Goal: Task Accomplishment & Management: Use online tool/utility

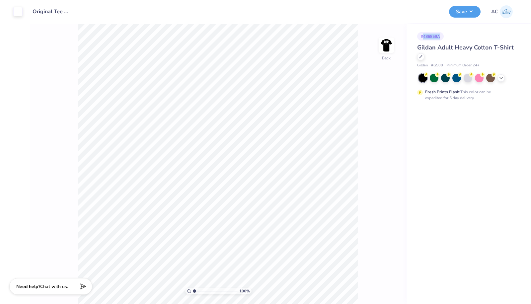
drag, startPoint x: 424, startPoint y: 36, endPoint x: 441, endPoint y: 34, distance: 16.3
click at [441, 34] on div "# 486859A" at bounding box center [431, 36] width 27 height 8
copy div "486859A"
click at [438, 58] on div at bounding box center [437, 56] width 7 height 7
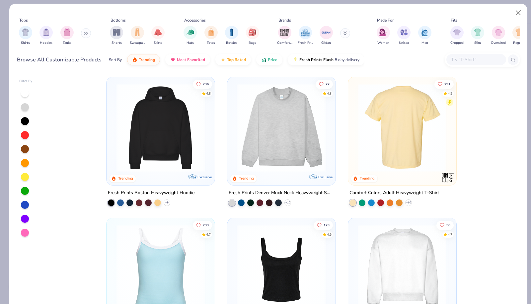
click at [392, 134] on img at bounding box center [402, 128] width 95 height 88
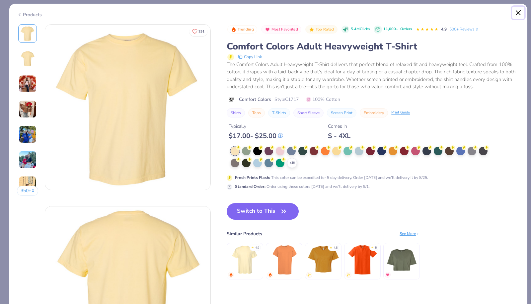
click at [516, 13] on button "Close" at bounding box center [518, 13] width 13 height 13
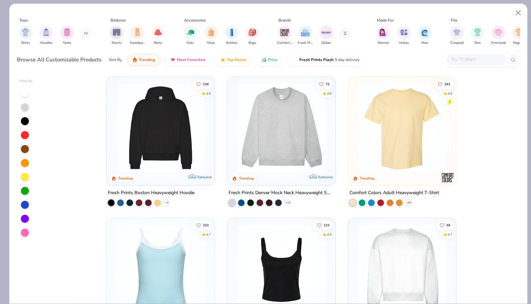
click at [68, 34] on img "filter for Tanks" at bounding box center [66, 33] width 7 height 8
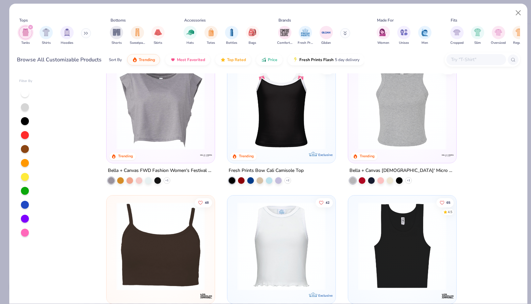
scroll to position [286, 0]
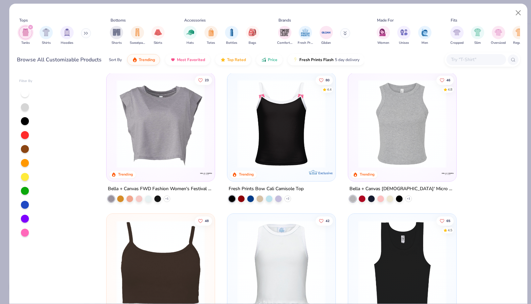
click at [423, 145] on img at bounding box center [402, 123] width 95 height 88
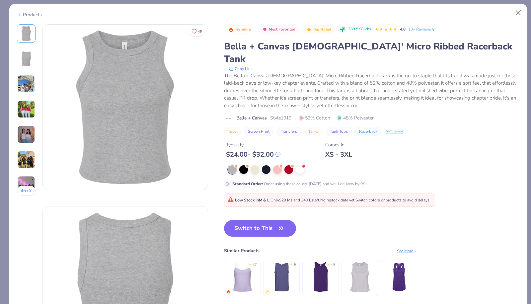
click at [245, 165] on div at bounding box center [243, 169] width 9 height 9
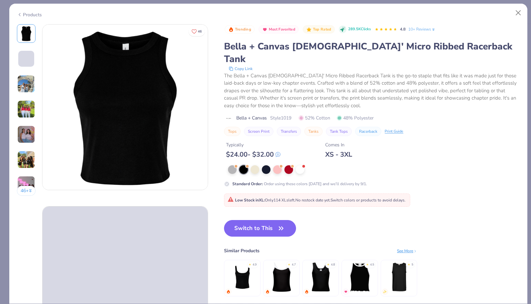
click at [267, 220] on button "Switch to This" at bounding box center [260, 228] width 72 height 17
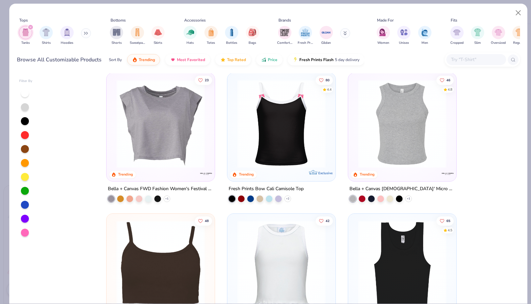
type textarea "x"
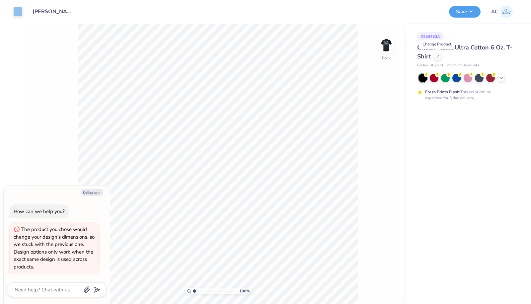
click at [470, 52] on div "Gildan Adult Ultra Cotton 6 Oz. T-Shirt" at bounding box center [468, 52] width 101 height 18
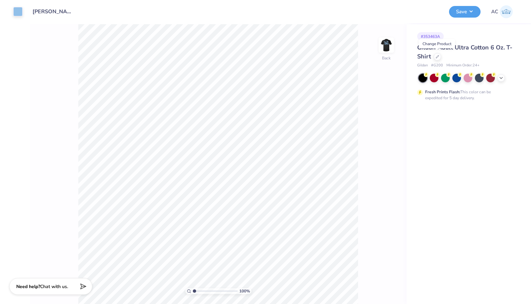
click at [438, 57] on icon at bounding box center [437, 56] width 3 height 3
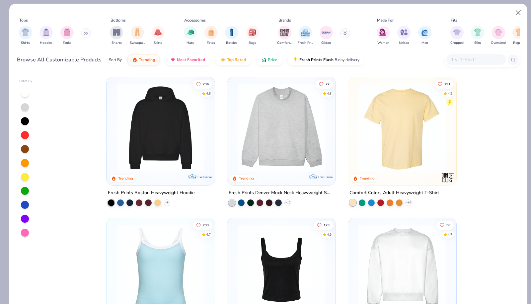
click at [72, 32] on div "filter for Tanks" at bounding box center [66, 32] width 13 height 13
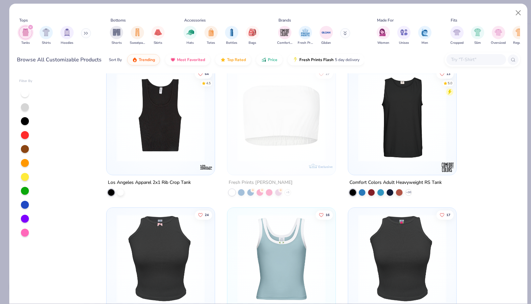
scroll to position [716, 0]
click at [355, 123] on img at bounding box center [307, 117] width 95 height 88
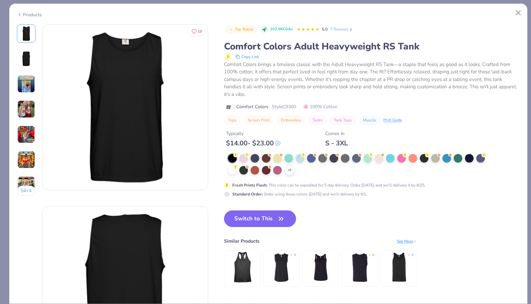
click at [27, 63] on img at bounding box center [26, 59] width 16 height 16
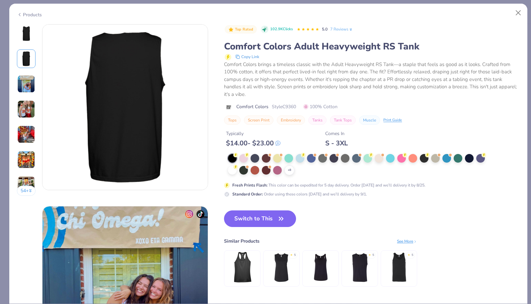
click at [26, 107] on img at bounding box center [26, 109] width 18 height 18
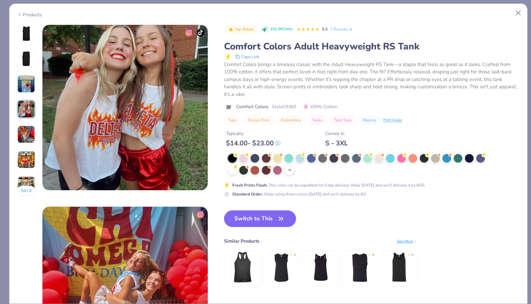
scroll to position [546, 0]
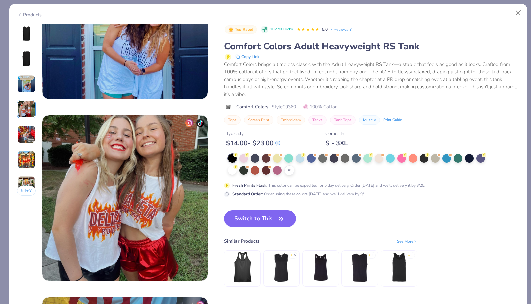
click at [27, 30] on img at bounding box center [26, 34] width 16 height 16
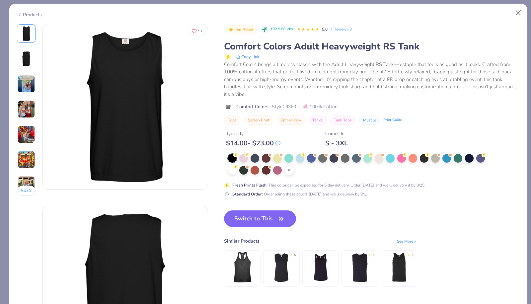
scroll to position [0, 0]
click at [265, 218] on button "Switch to This" at bounding box center [260, 219] width 72 height 17
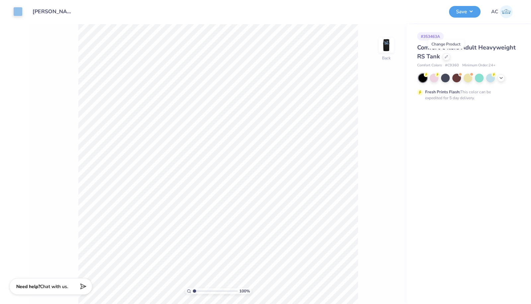
click at [388, 52] on img at bounding box center [386, 45] width 13 height 13
click at [461, 12] on button "Save" at bounding box center [465, 12] width 32 height 12
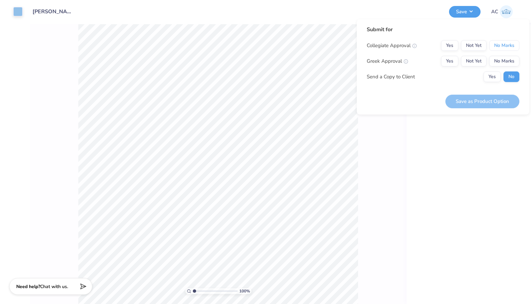
click at [500, 46] on button "No Marks" at bounding box center [505, 45] width 30 height 11
click at [505, 59] on button "No Marks" at bounding box center [505, 61] width 30 height 11
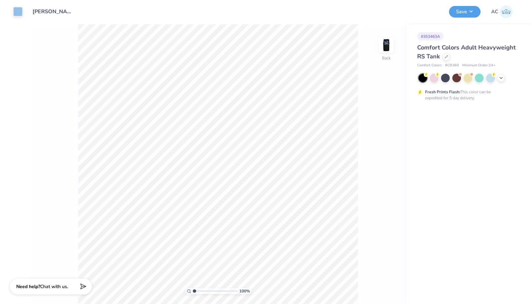
click at [380, 44] on img at bounding box center [386, 45] width 13 height 13
click at [475, 18] on div "Save AC" at bounding box center [487, 11] width 77 height 23
click at [472, 12] on button "Save" at bounding box center [465, 12] width 32 height 12
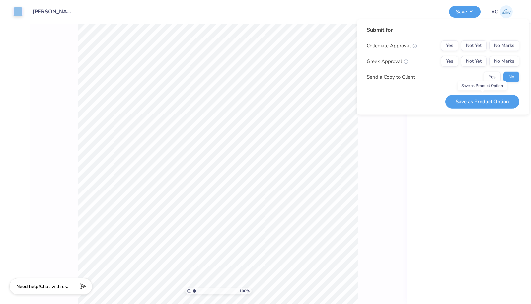
click at [487, 103] on button "Save as Product Option" at bounding box center [483, 102] width 74 height 14
click at [505, 42] on button "No Marks" at bounding box center [505, 46] width 30 height 11
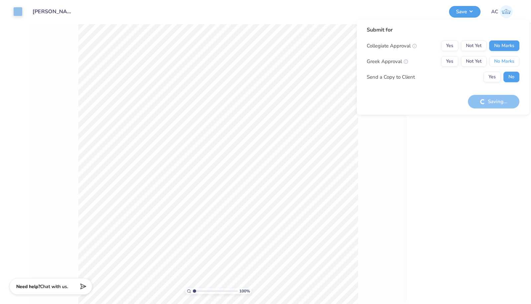
click at [509, 56] on button "No Marks" at bounding box center [505, 61] width 30 height 11
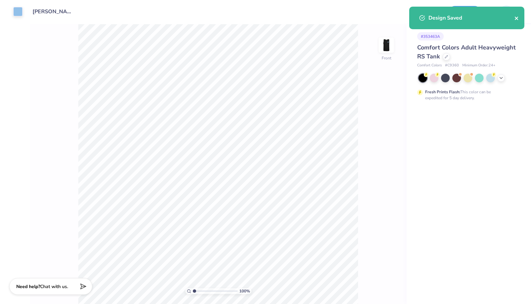
click at [515, 20] on icon "close" at bounding box center [517, 18] width 5 height 5
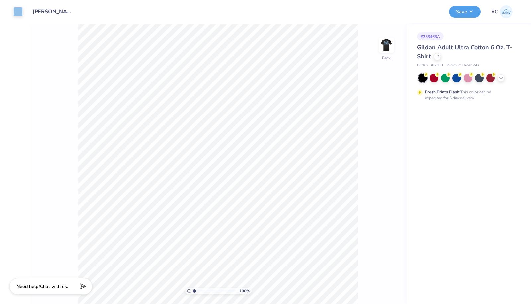
click at [435, 58] on div at bounding box center [437, 56] width 7 height 7
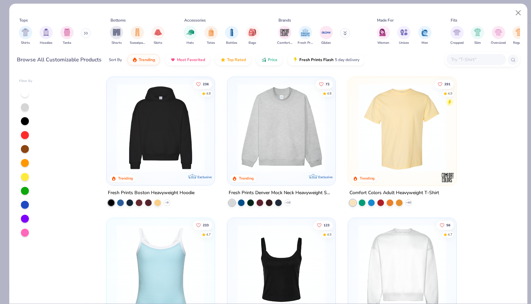
click at [65, 33] on img "filter for Tanks" at bounding box center [66, 33] width 7 height 8
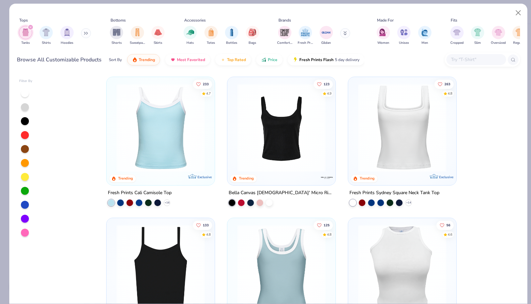
click at [394, 153] on img at bounding box center [402, 128] width 95 height 88
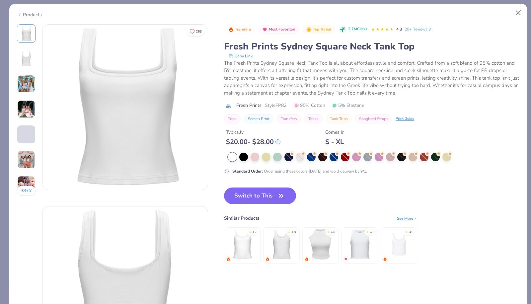
click at [244, 156] on div at bounding box center [243, 157] width 9 height 9
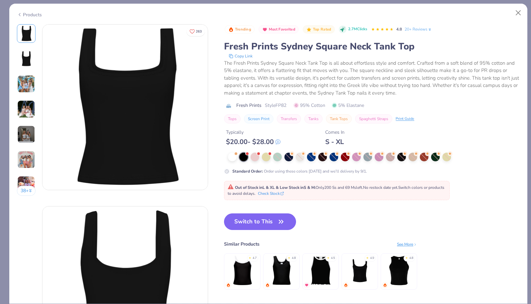
click at [294, 280] on img at bounding box center [282, 271] width 32 height 32
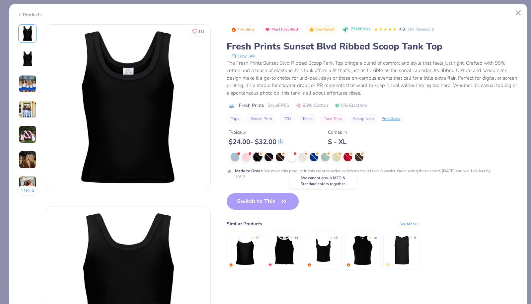
click at [269, 207] on div "Switch to This Similar Products See More ★ 4.7 ★ 4.5 ★ 4.9 ★ 4.8 ★ 5" at bounding box center [323, 238] width 193 height 90
click at [518, 11] on button "Close" at bounding box center [518, 13] width 13 height 13
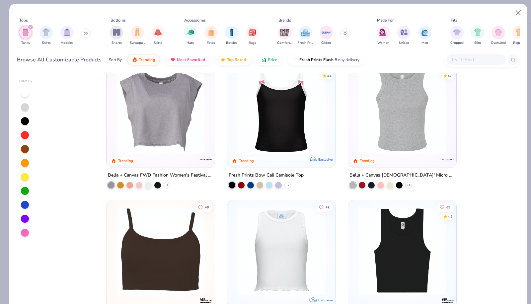
scroll to position [300, 0]
click at [391, 136] on img at bounding box center [402, 109] width 95 height 88
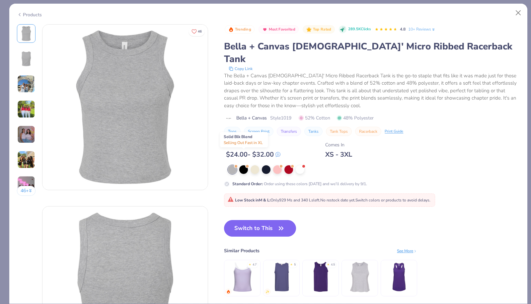
click at [245, 165] on div at bounding box center [243, 169] width 9 height 9
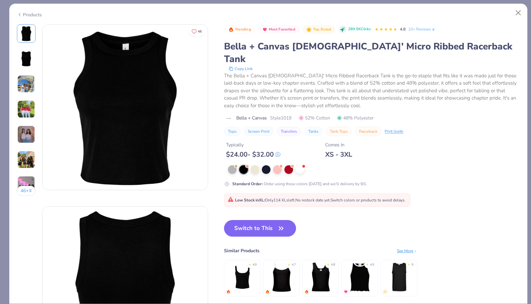
click at [276, 220] on button "Switch to This" at bounding box center [260, 228] width 72 height 17
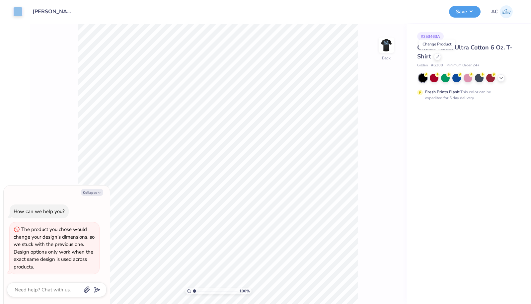
click at [437, 56] on icon at bounding box center [437, 56] width 3 height 3
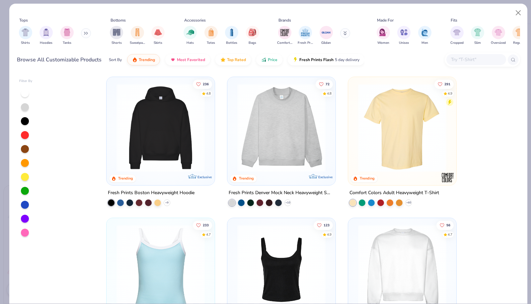
click at [65, 32] on img "filter for Tanks" at bounding box center [66, 33] width 7 height 8
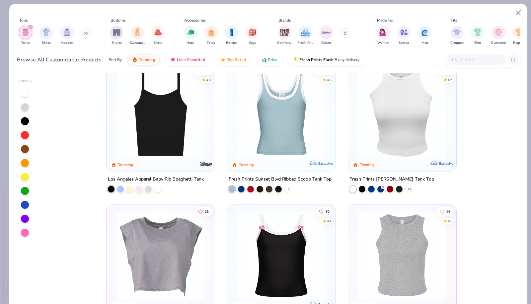
scroll to position [155, 0]
click at [387, 153] on img at bounding box center [402, 114] width 95 height 88
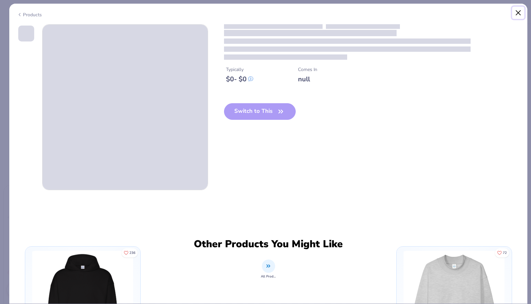
click at [517, 9] on button "Close" at bounding box center [518, 13] width 13 height 13
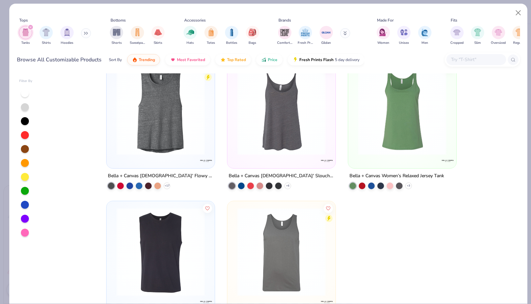
scroll to position [2170, 0]
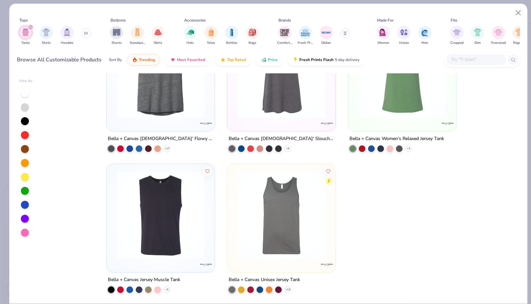
click at [169, 247] on img at bounding box center [160, 215] width 95 height 88
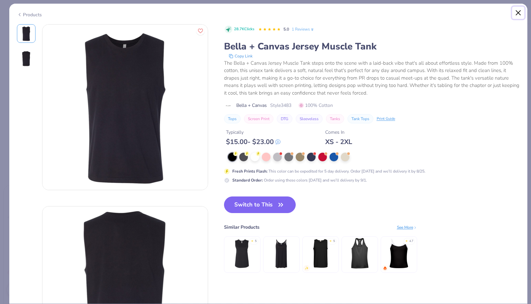
click at [515, 10] on button "Close" at bounding box center [518, 13] width 13 height 13
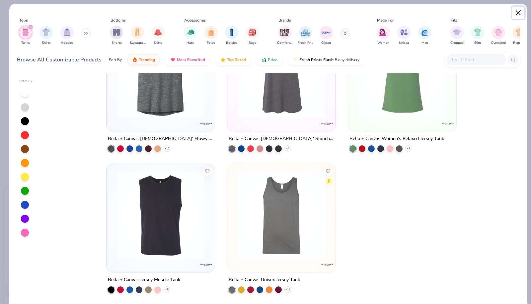
click at [520, 14] on button "Close" at bounding box center [518, 13] width 13 height 13
type textarea "x"
